Goal: Information Seeking & Learning: Learn about a topic

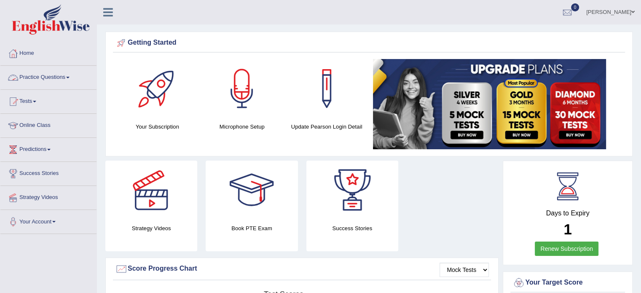
click at [69, 78] on span at bounding box center [67, 78] width 3 height 2
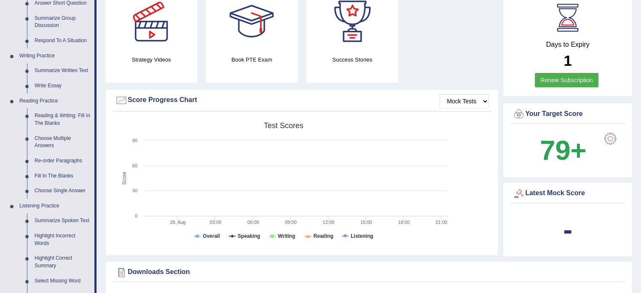
scroll to position [211, 0]
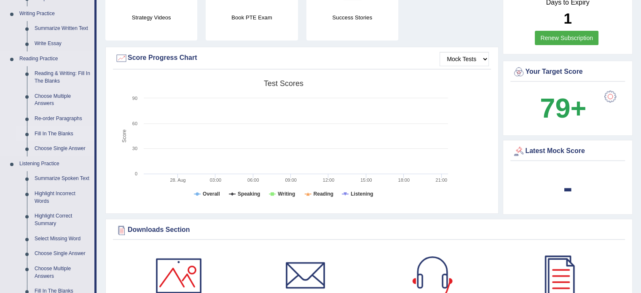
click at [59, 132] on link "Fill In The Blanks" at bounding box center [63, 133] width 64 height 15
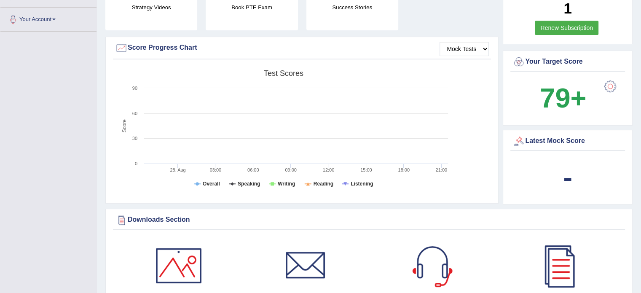
scroll to position [239, 0]
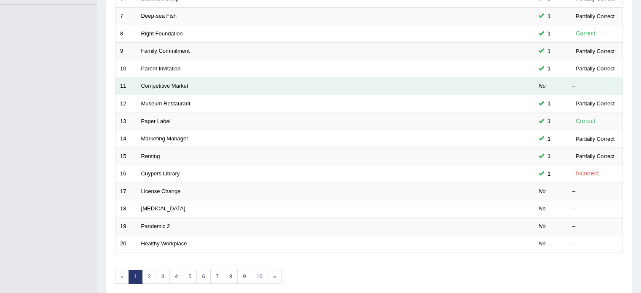
scroll to position [253, 0]
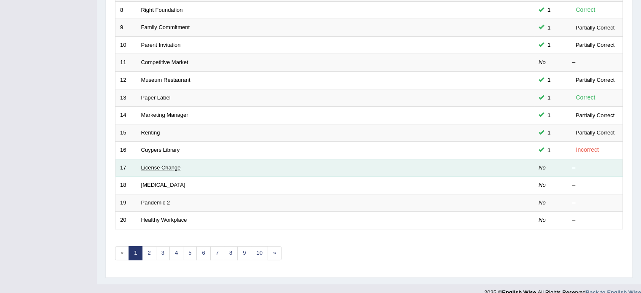
click at [164, 166] on link "License Change" at bounding box center [161, 167] width 40 height 6
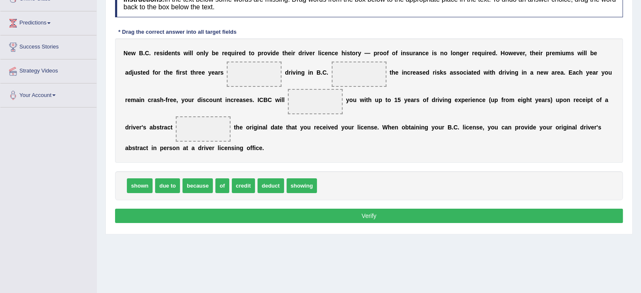
scroll to position [147, 0]
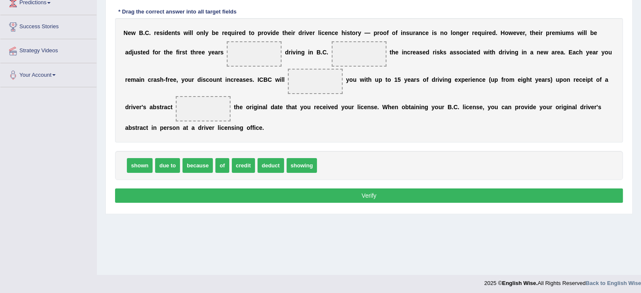
click at [412, 156] on div "shown due to because of credit deduct showing" at bounding box center [369, 165] width 508 height 29
drag, startPoint x: 271, startPoint y: 160, endPoint x: 266, endPoint y: 44, distance: 116.0
drag, startPoint x: 261, startPoint y: 54, endPoint x: 299, endPoint y: 167, distance: 120.1
drag, startPoint x: 247, startPoint y: 163, endPoint x: 254, endPoint y: 51, distance: 112.4
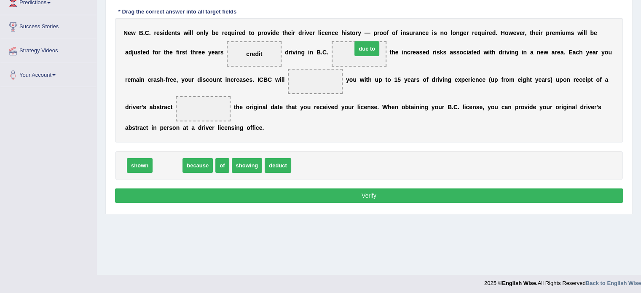
drag, startPoint x: 187, startPoint y: 155, endPoint x: 371, endPoint y: 51, distance: 211.5
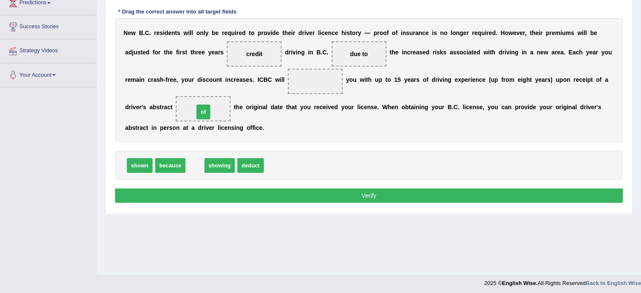
drag, startPoint x: 192, startPoint y: 161, endPoint x: 201, endPoint y: 108, distance: 54.6
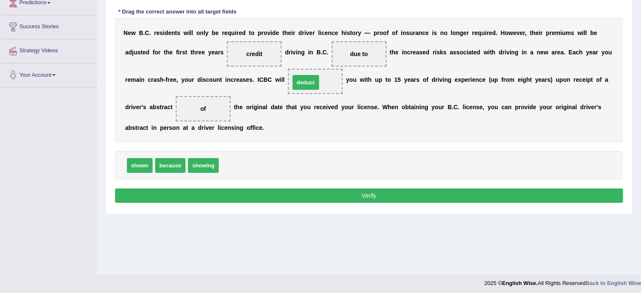
drag, startPoint x: 225, startPoint y: 164, endPoint x: 296, endPoint y: 81, distance: 109.4
click at [309, 192] on button "Verify" at bounding box center [369, 195] width 508 height 14
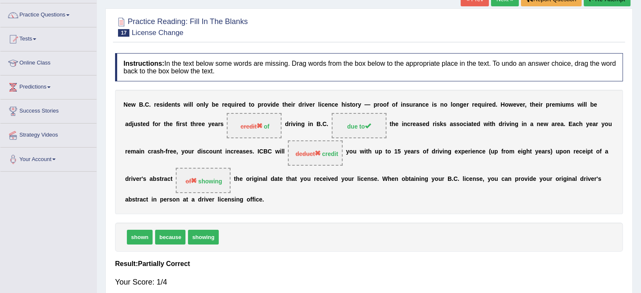
scroll to position [20, 0]
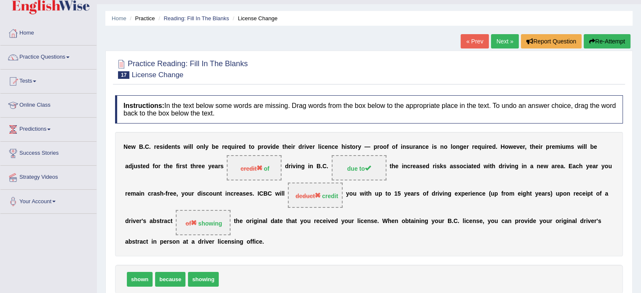
click at [498, 40] on link "Next »" at bounding box center [505, 41] width 28 height 14
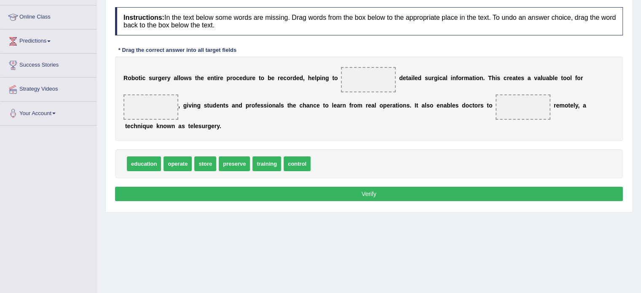
scroll to position [126, 0]
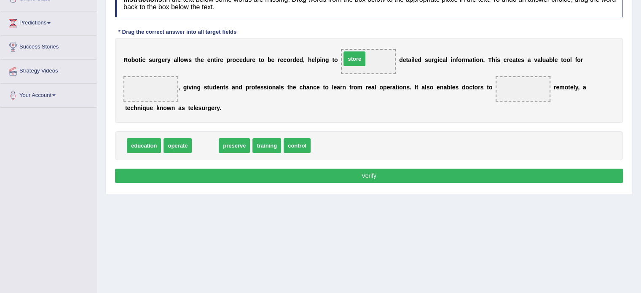
drag, startPoint x: 199, startPoint y: 147, endPoint x: 348, endPoint y: 60, distance: 172.7
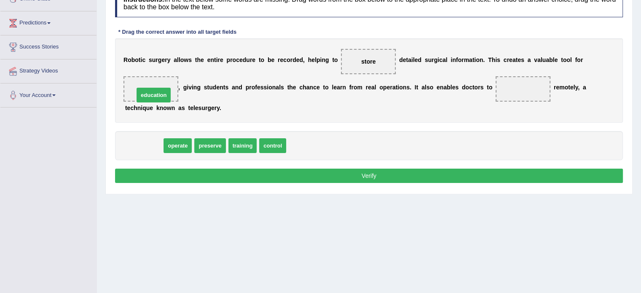
drag, startPoint x: 147, startPoint y: 145, endPoint x: 156, endPoint y: 94, distance: 51.5
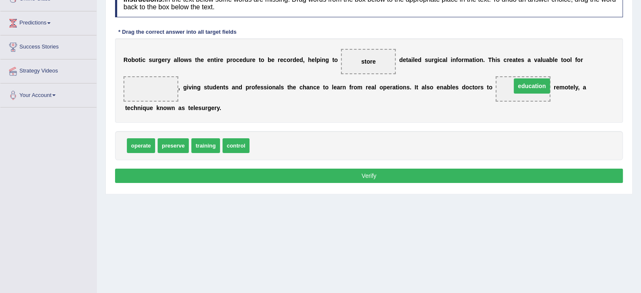
drag, startPoint x: 151, startPoint y: 90, endPoint x: 532, endPoint y: 87, distance: 381.1
drag, startPoint x: 204, startPoint y: 144, endPoint x: 161, endPoint y: 88, distance: 70.7
click at [318, 170] on button "Verify" at bounding box center [369, 176] width 508 height 14
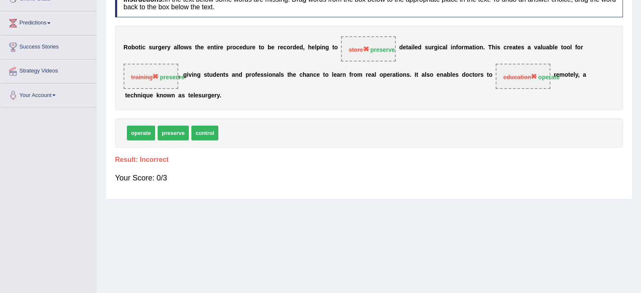
scroll to position [42, 0]
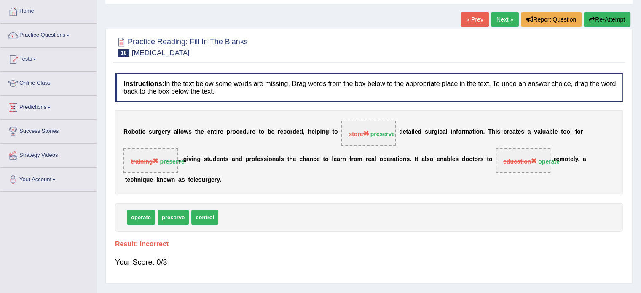
click at [501, 18] on link "Next »" at bounding box center [505, 19] width 28 height 14
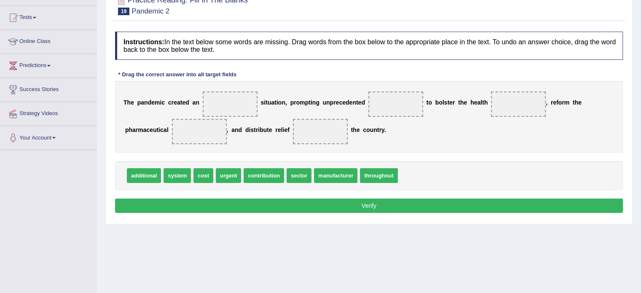
scroll to position [84, 0]
drag, startPoint x: 221, startPoint y: 175, endPoint x: 231, endPoint y: 105, distance: 70.2
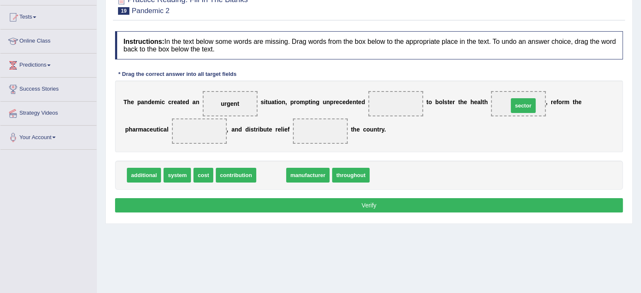
drag, startPoint x: 271, startPoint y: 176, endPoint x: 523, endPoint y: 107, distance: 261.5
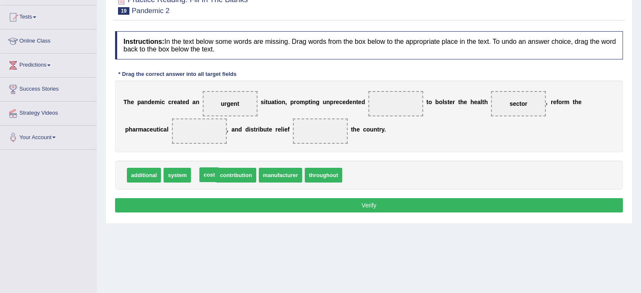
drag, startPoint x: 206, startPoint y: 173, endPoint x: 212, endPoint y: 172, distance: 5.9
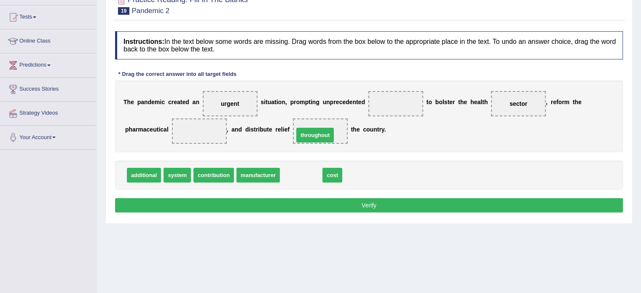
drag, startPoint x: 308, startPoint y: 175, endPoint x: 322, endPoint y: 135, distance: 42.4
drag, startPoint x: 289, startPoint y: 175, endPoint x: 189, endPoint y: 129, distance: 109.6
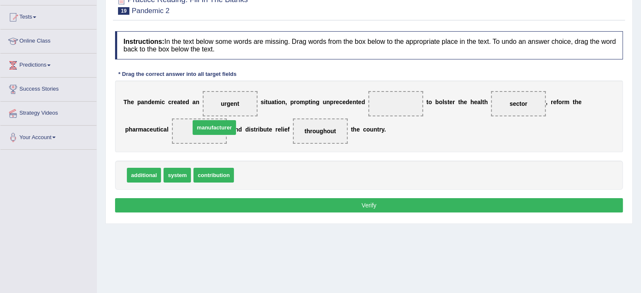
drag, startPoint x: 266, startPoint y: 177, endPoint x: 222, endPoint y: 129, distance: 64.7
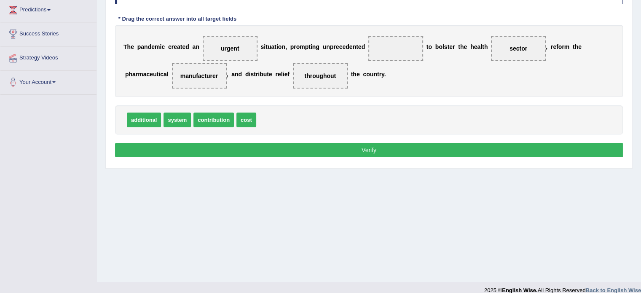
scroll to position [150, 0]
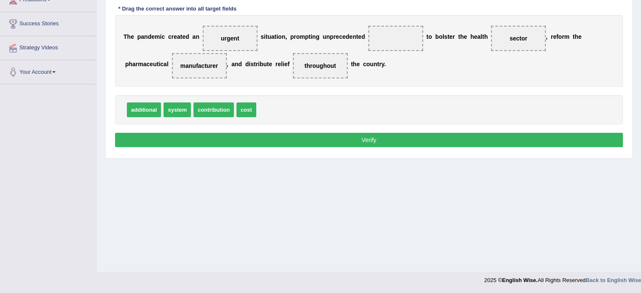
click at [230, 137] on button "Verify" at bounding box center [369, 140] width 508 height 14
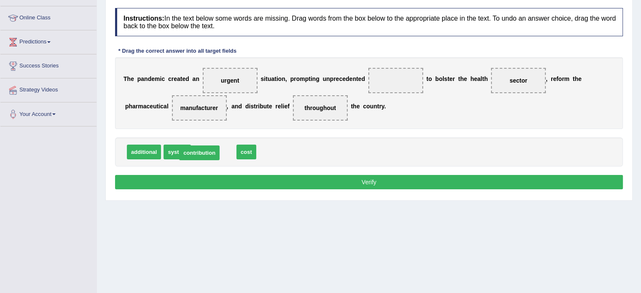
drag, startPoint x: 217, startPoint y: 153, endPoint x: 202, endPoint y: 153, distance: 14.3
drag, startPoint x: 207, startPoint y: 153, endPoint x: 386, endPoint y: 86, distance: 190.9
click at [285, 180] on button "Verify" at bounding box center [369, 182] width 508 height 14
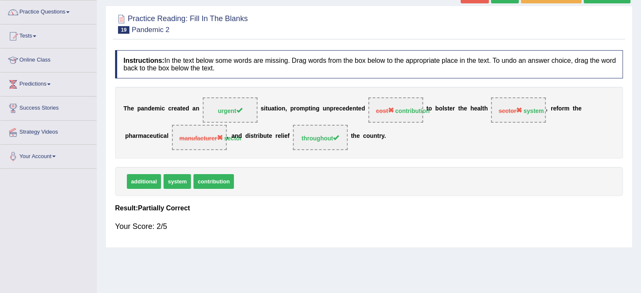
scroll to position [23, 0]
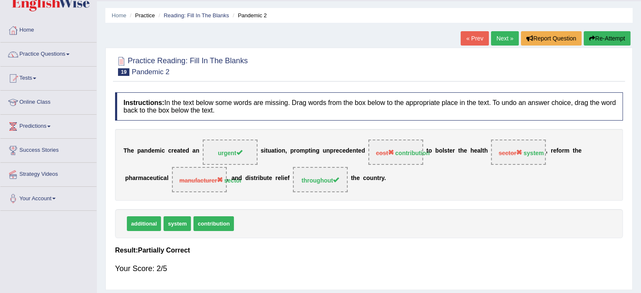
drag, startPoint x: 228, startPoint y: 185, endPoint x: 243, endPoint y: 178, distance: 15.7
click at [242, 178] on div "T h e p a n d e m i c c r e a t e d a n urgent s i t u a t i o n , p r o m p t …" at bounding box center [369, 165] width 508 height 72
click at [500, 35] on link "Next »" at bounding box center [505, 38] width 28 height 14
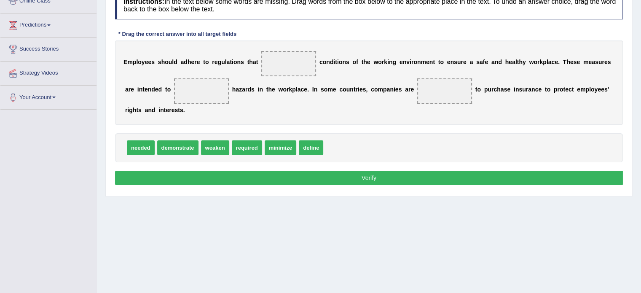
scroll to position [126, 0]
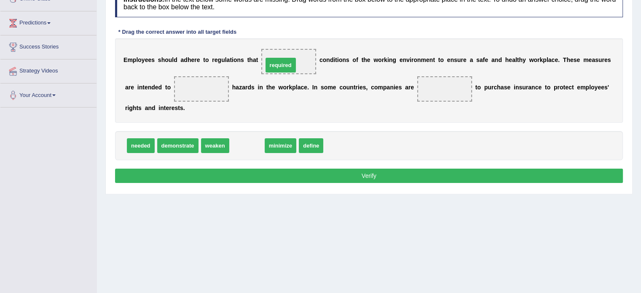
drag, startPoint x: 250, startPoint y: 146, endPoint x: 283, endPoint y: 65, distance: 87.3
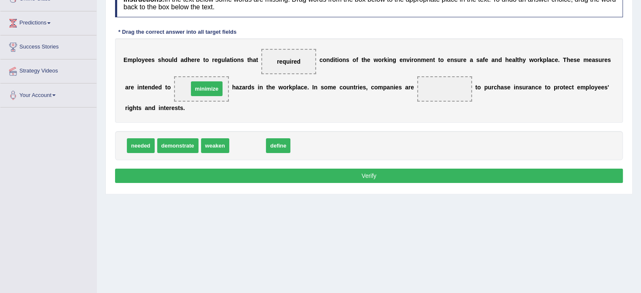
drag, startPoint x: 238, startPoint y: 143, endPoint x: 197, endPoint y: 86, distance: 71.0
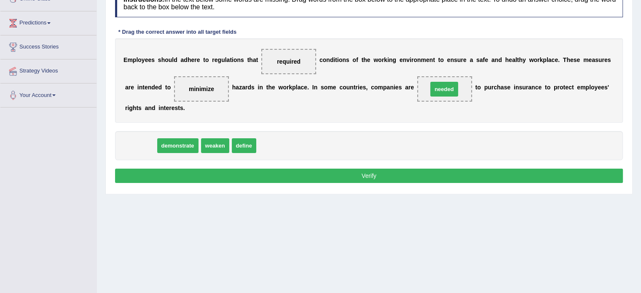
drag, startPoint x: 140, startPoint y: 144, endPoint x: 443, endPoint y: 87, distance: 308.7
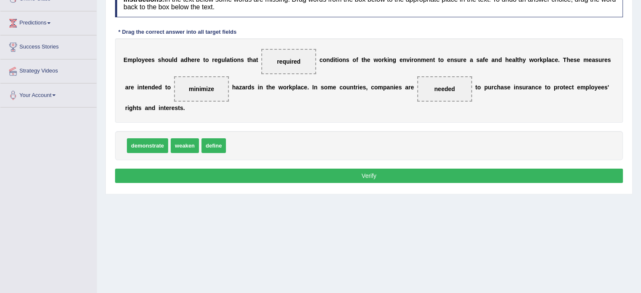
click at [296, 173] on button "Verify" at bounding box center [369, 176] width 508 height 14
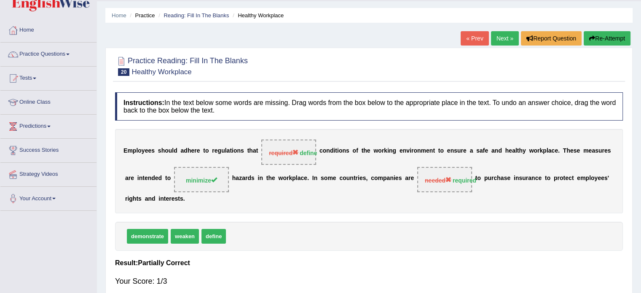
scroll to position [24, 0]
click at [504, 39] on link "Next »" at bounding box center [505, 38] width 28 height 14
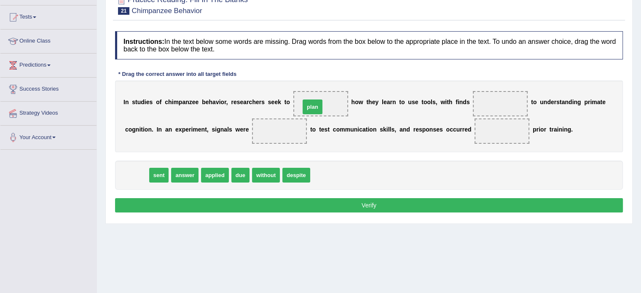
drag, startPoint x: 141, startPoint y: 177, endPoint x: 317, endPoint y: 108, distance: 188.6
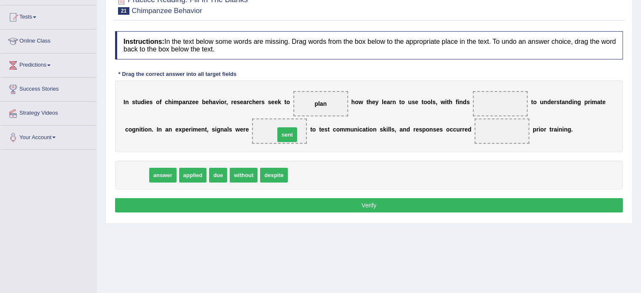
drag, startPoint x: 138, startPoint y: 177, endPoint x: 288, endPoint y: 136, distance: 155.8
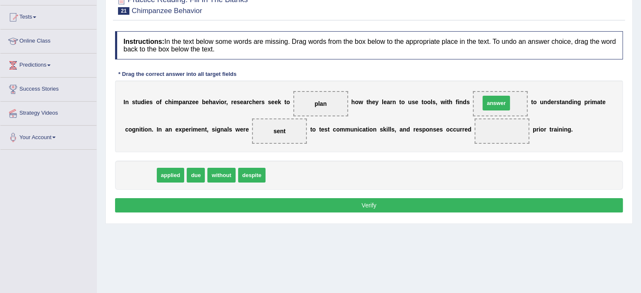
drag, startPoint x: 145, startPoint y: 175, endPoint x: 501, endPoint y: 103, distance: 363.0
drag, startPoint x: 146, startPoint y: 177, endPoint x: 501, endPoint y: 133, distance: 357.7
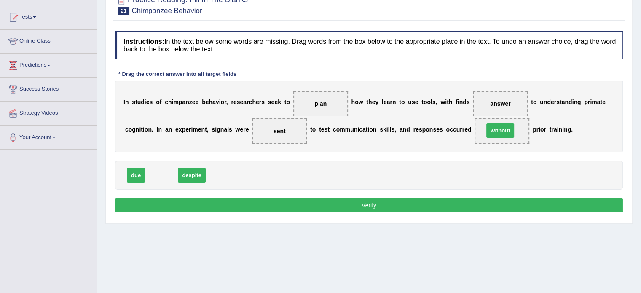
drag, startPoint x: 164, startPoint y: 177, endPoint x: 503, endPoint y: 133, distance: 341.9
click at [273, 199] on button "Verify" at bounding box center [369, 205] width 508 height 14
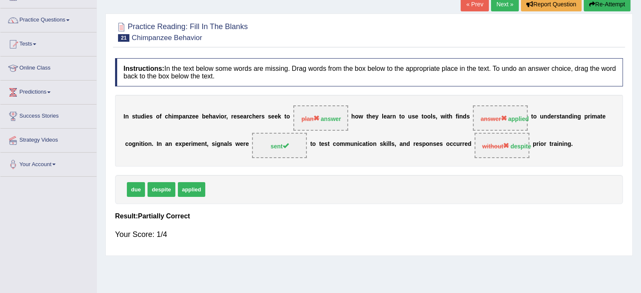
scroll to position [42, 0]
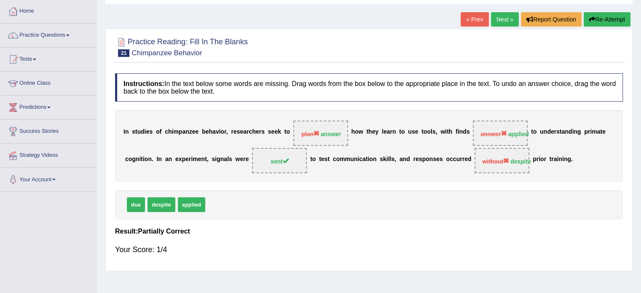
click at [499, 19] on link "Next »" at bounding box center [505, 19] width 28 height 14
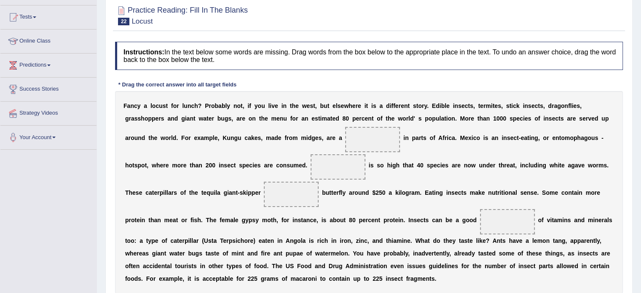
scroll to position [126, 0]
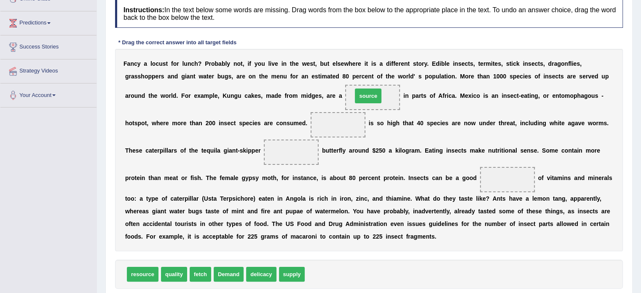
drag, startPoint x: 321, startPoint y: 274, endPoint x: 368, endPoint y: 96, distance: 184.6
drag, startPoint x: 234, startPoint y: 274, endPoint x: 340, endPoint y: 126, distance: 181.9
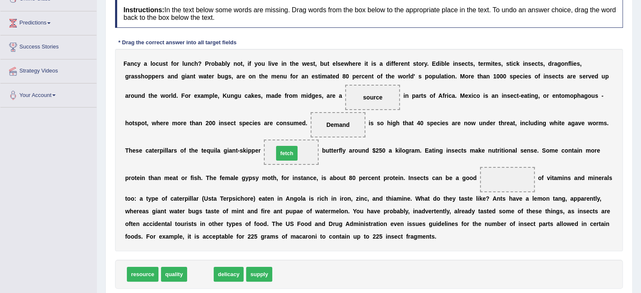
drag, startPoint x: 200, startPoint y: 276, endPoint x: 286, endPoint y: 155, distance: 148.7
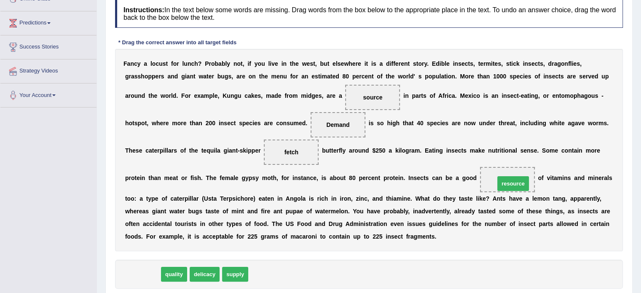
drag, startPoint x: 141, startPoint y: 275, endPoint x: 511, endPoint y: 185, distance: 381.5
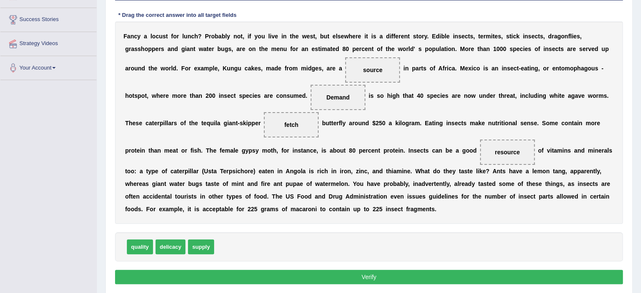
scroll to position [169, 0]
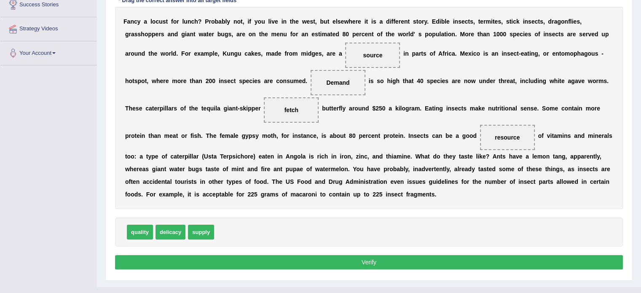
click at [403, 258] on button "Verify" at bounding box center [369, 262] width 508 height 14
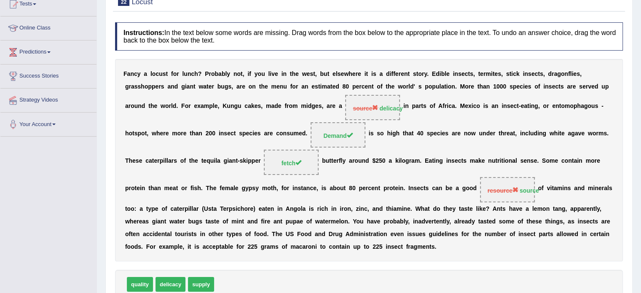
scroll to position [0, 0]
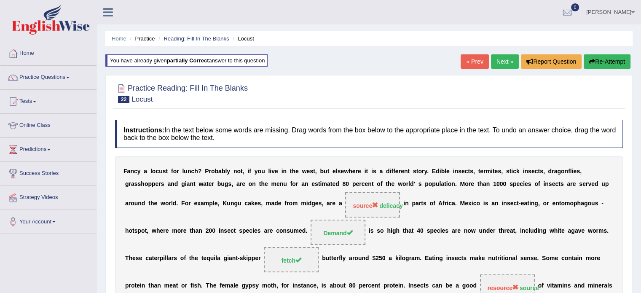
click at [505, 65] on link "Next »" at bounding box center [505, 61] width 28 height 14
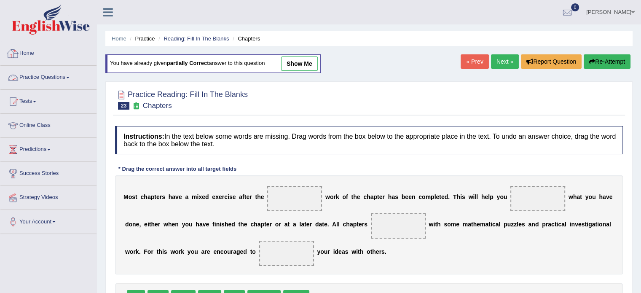
click at [31, 56] on link "Home" at bounding box center [48, 52] width 96 height 21
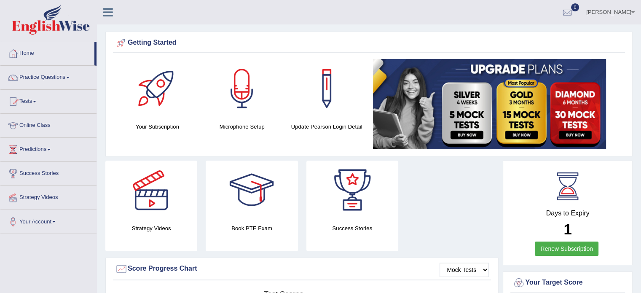
click at [70, 80] on link "Practice Questions" at bounding box center [48, 76] width 96 height 21
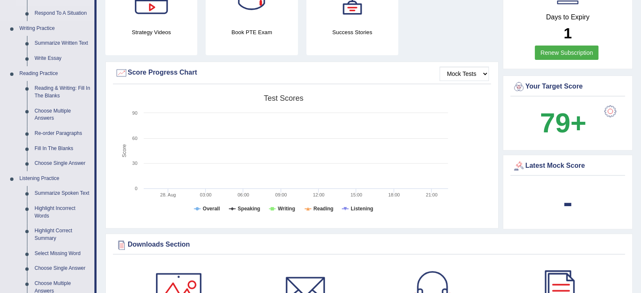
scroll to position [211, 0]
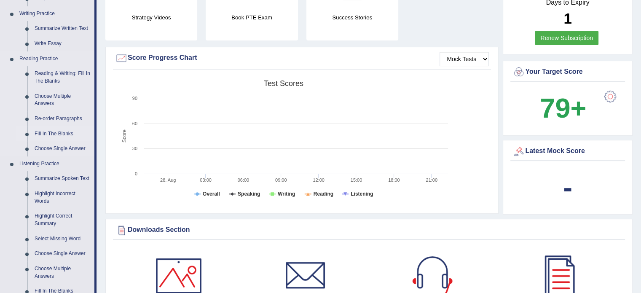
click at [52, 134] on link "Fill In The Blanks" at bounding box center [63, 133] width 64 height 15
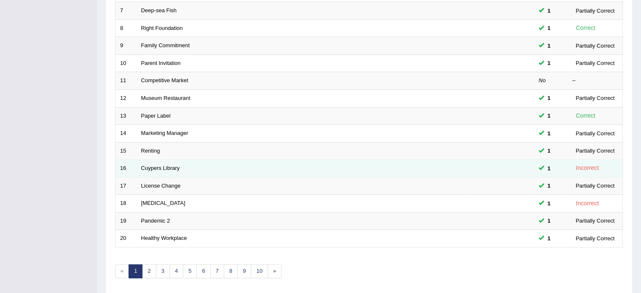
scroll to position [220, 0]
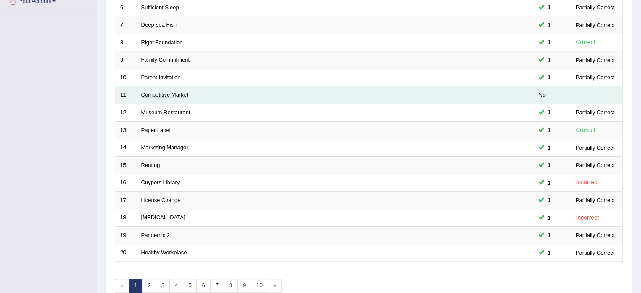
click at [159, 92] on link "Competitive Market" at bounding box center [164, 94] width 47 height 6
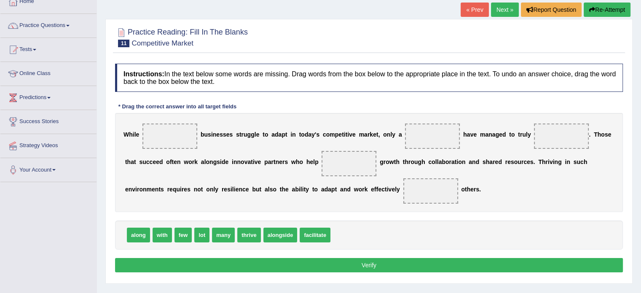
scroll to position [84, 0]
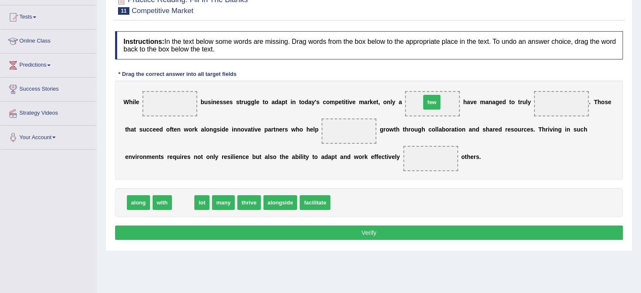
drag, startPoint x: 185, startPoint y: 202, endPoint x: 433, endPoint y: 102, distance: 268.2
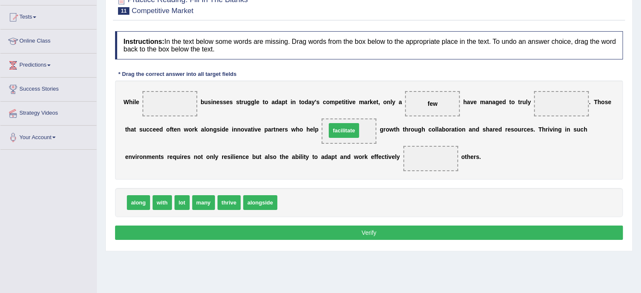
drag, startPoint x: 298, startPoint y: 202, endPoint x: 347, endPoint y: 129, distance: 87.1
drag, startPoint x: 165, startPoint y: 200, endPoint x: 441, endPoint y: 156, distance: 279.7
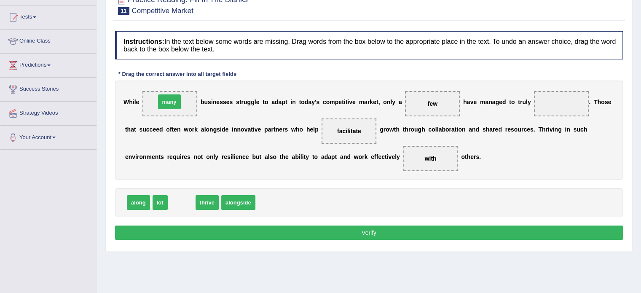
drag, startPoint x: 187, startPoint y: 202, endPoint x: 175, endPoint y: 101, distance: 101.5
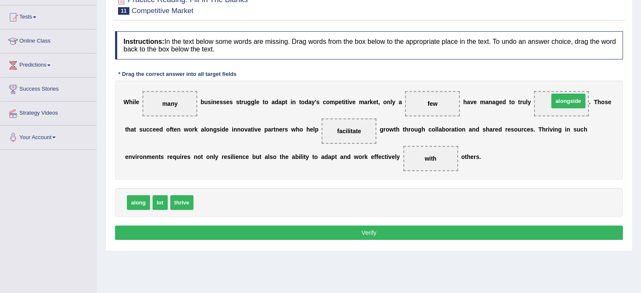
drag, startPoint x: 201, startPoint y: 203, endPoint x: 556, endPoint y: 102, distance: 369.5
click at [397, 231] on button "Verify" at bounding box center [369, 233] width 508 height 14
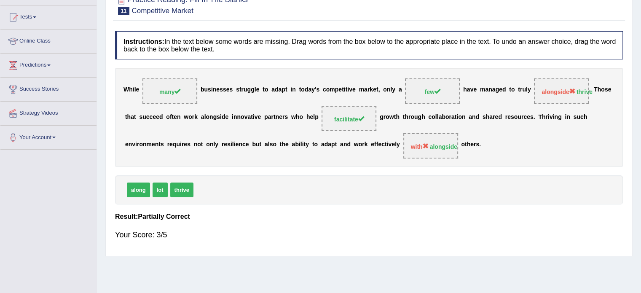
scroll to position [42, 0]
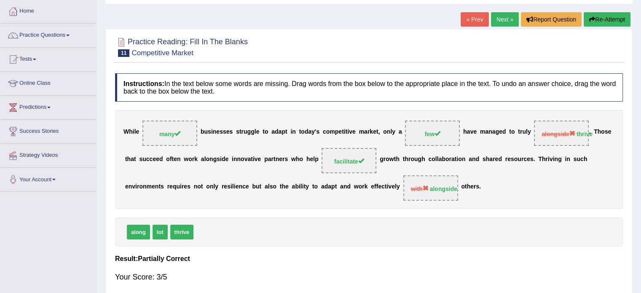
click at [503, 24] on link "Next »" at bounding box center [505, 19] width 28 height 14
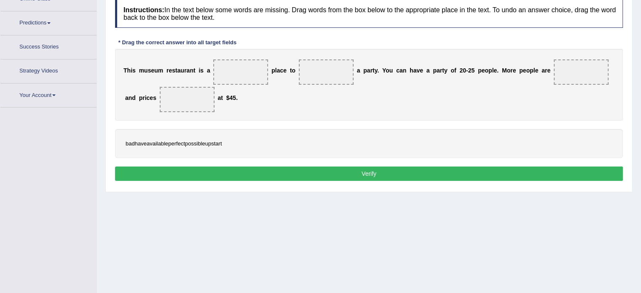
scroll to position [147, 0]
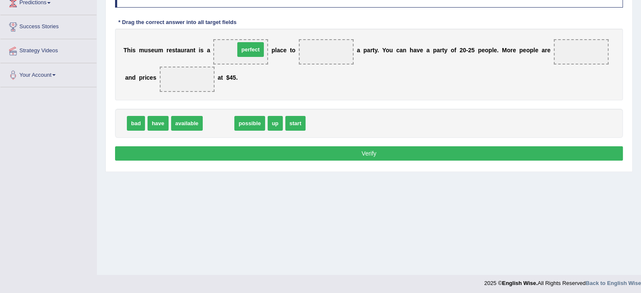
drag, startPoint x: 218, startPoint y: 124, endPoint x: 250, endPoint y: 50, distance: 80.8
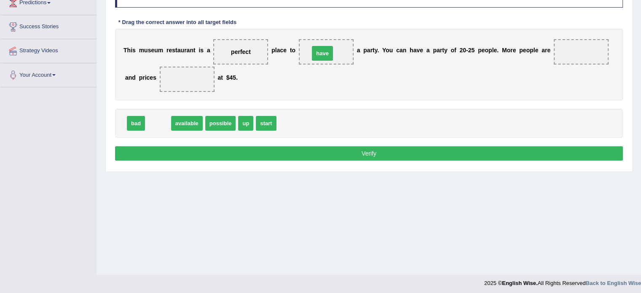
drag, startPoint x: 163, startPoint y: 126, endPoint x: 328, endPoint y: 56, distance: 178.9
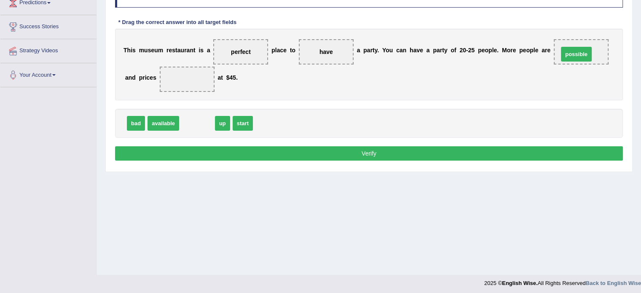
drag, startPoint x: 193, startPoint y: 124, endPoint x: 572, endPoint y: 54, distance: 385.7
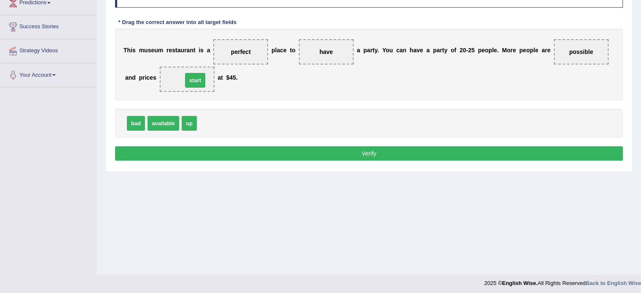
drag, startPoint x: 207, startPoint y: 124, endPoint x: 193, endPoint y: 81, distance: 45.3
click at [238, 151] on button "Verify" at bounding box center [369, 153] width 508 height 14
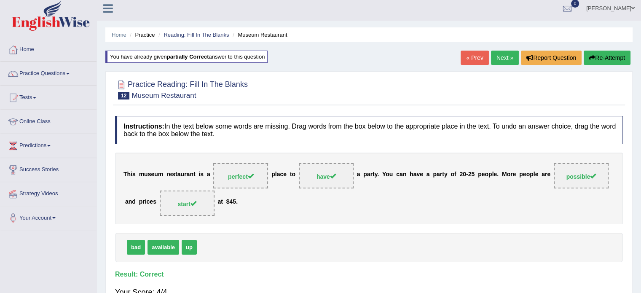
scroll to position [0, 0]
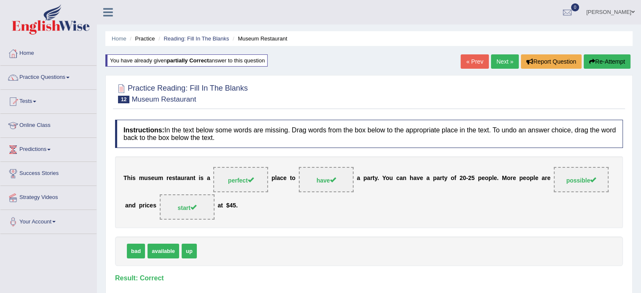
click at [495, 57] on link "Next »" at bounding box center [505, 61] width 28 height 14
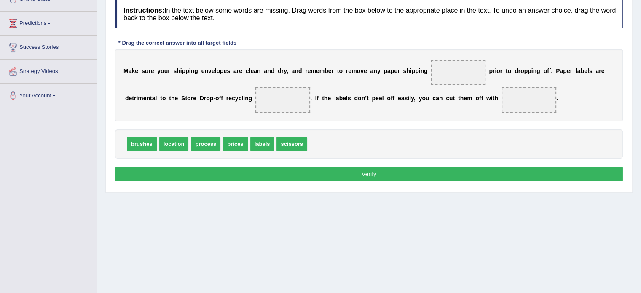
scroll to position [126, 0]
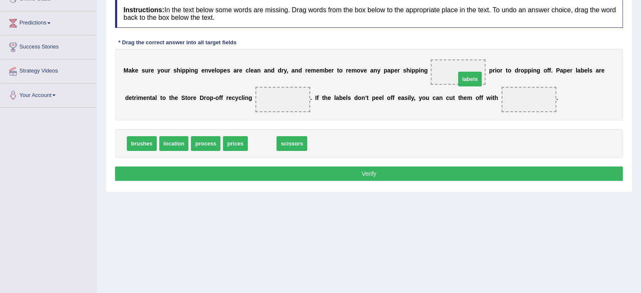
drag, startPoint x: 263, startPoint y: 145, endPoint x: 468, endPoint y: 81, distance: 214.0
drag, startPoint x: 269, startPoint y: 143, endPoint x: 531, endPoint y: 102, distance: 265.0
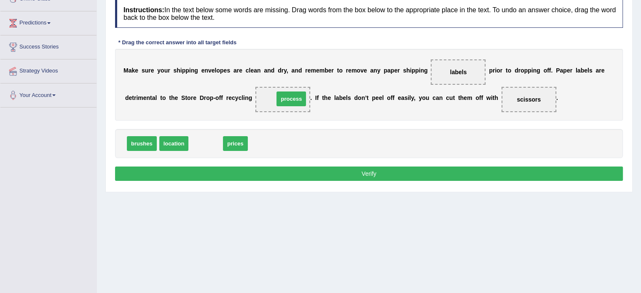
drag, startPoint x: 198, startPoint y: 140, endPoint x: 284, endPoint y: 95, distance: 96.5
click at [320, 172] on button "Verify" at bounding box center [369, 174] width 508 height 14
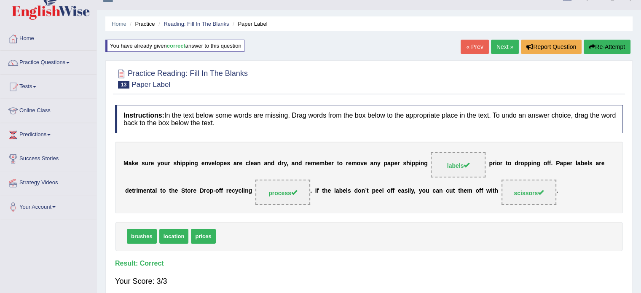
scroll to position [0, 0]
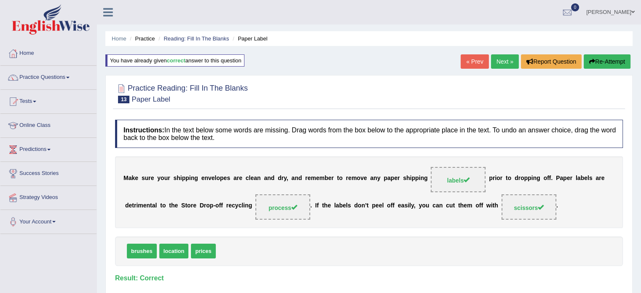
click at [497, 56] on link "Next »" at bounding box center [505, 61] width 28 height 14
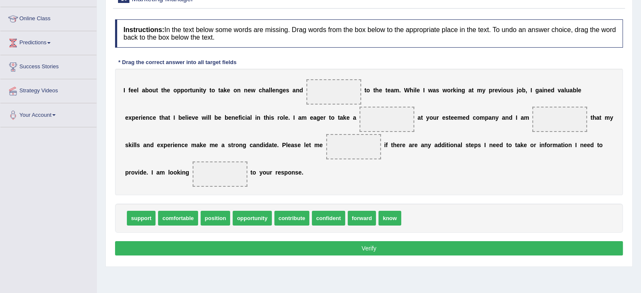
scroll to position [126, 0]
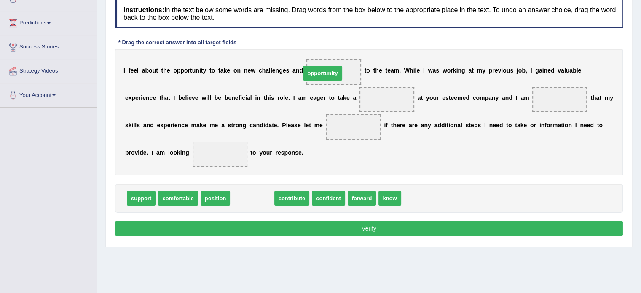
drag, startPoint x: 250, startPoint y: 200, endPoint x: 321, endPoint y: 75, distance: 143.6
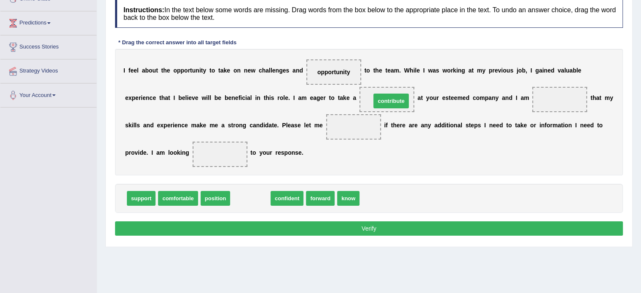
drag, startPoint x: 258, startPoint y: 196, endPoint x: 398, endPoint y: 99, distance: 171.2
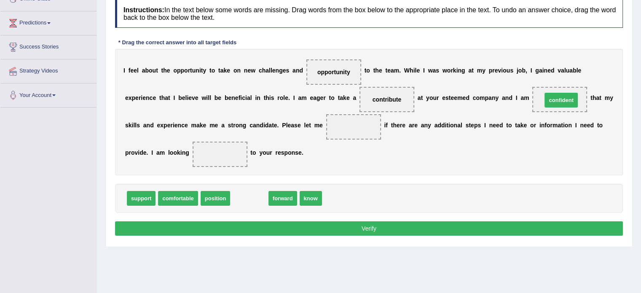
drag, startPoint x: 247, startPoint y: 194, endPoint x: 559, endPoint y: 96, distance: 327.1
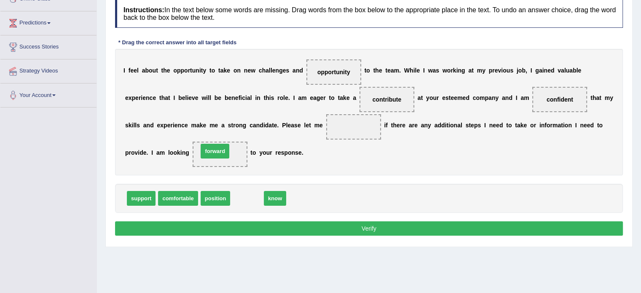
drag, startPoint x: 246, startPoint y: 199, endPoint x: 214, endPoint y: 152, distance: 57.1
drag, startPoint x: 248, startPoint y: 192, endPoint x: 352, endPoint y: 121, distance: 126.3
click at [209, 227] on button "Verify" at bounding box center [369, 228] width 508 height 14
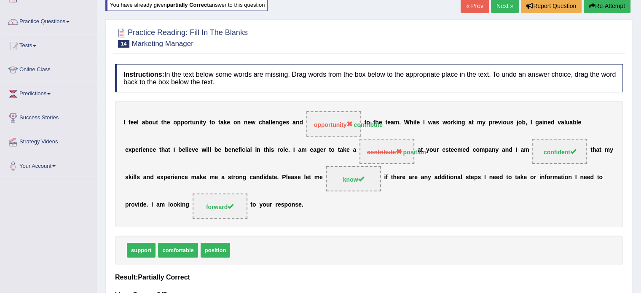
scroll to position [0, 0]
